Goal: Task Accomplishment & Management: Manage account settings

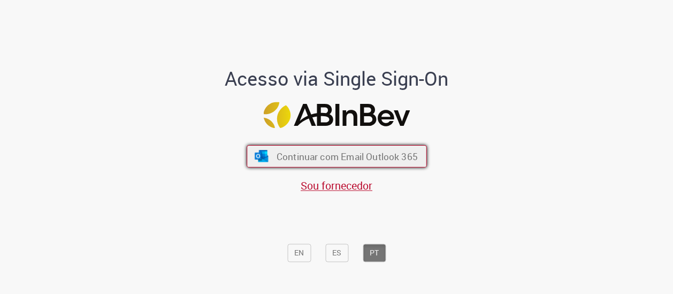
click at [314, 162] on span "Continuar com Email Outlook 365" at bounding box center [346, 156] width 141 height 12
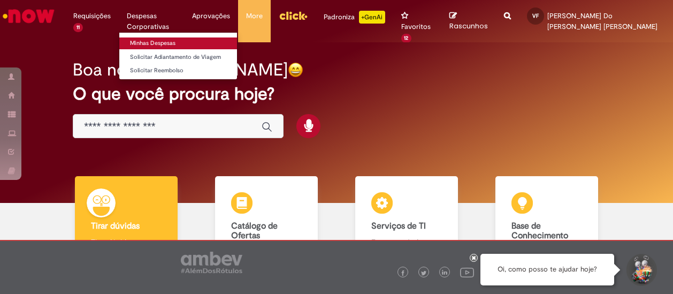
click at [169, 43] on link "Minhas Despesas" at bounding box center [178, 43] width 118 height 12
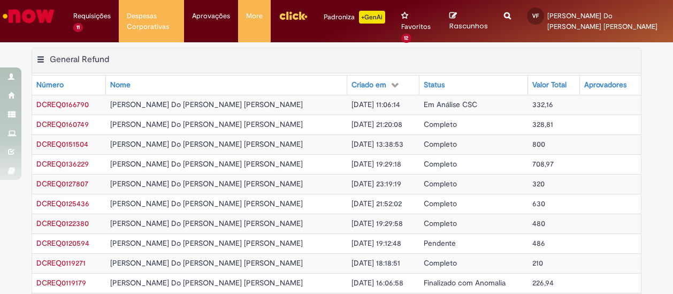
click at [37, 20] on img "Ir para a Homepage" at bounding box center [28, 15] width 55 height 21
